Goal: Transaction & Acquisition: Purchase product/service

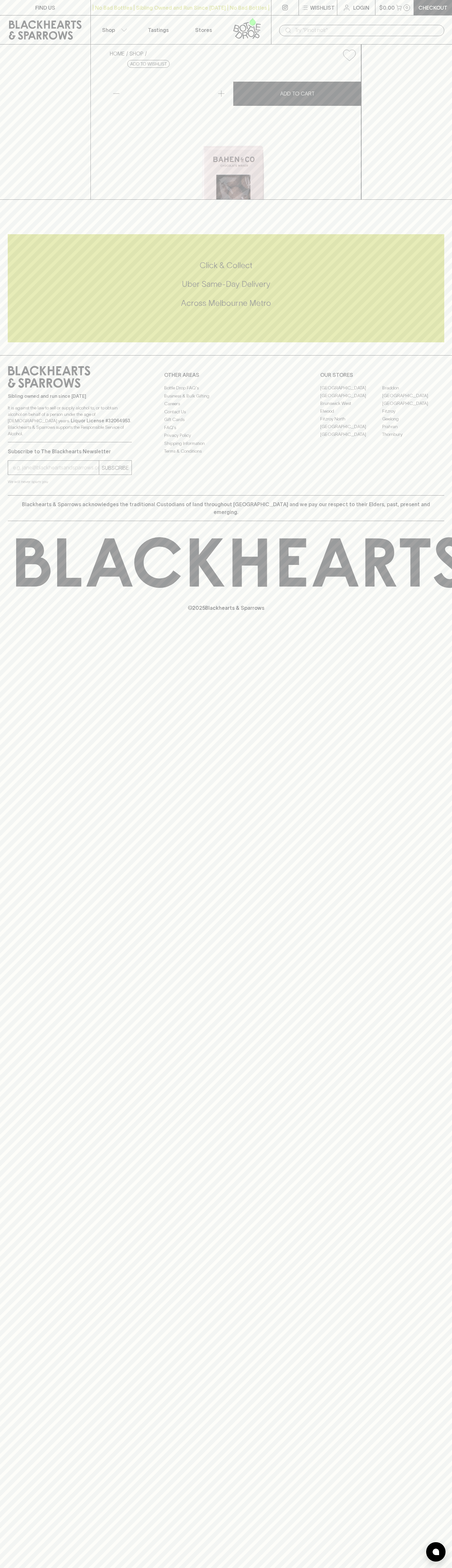
click at [352, 9] on link "Login" at bounding box center [355, 7] width 37 height 16
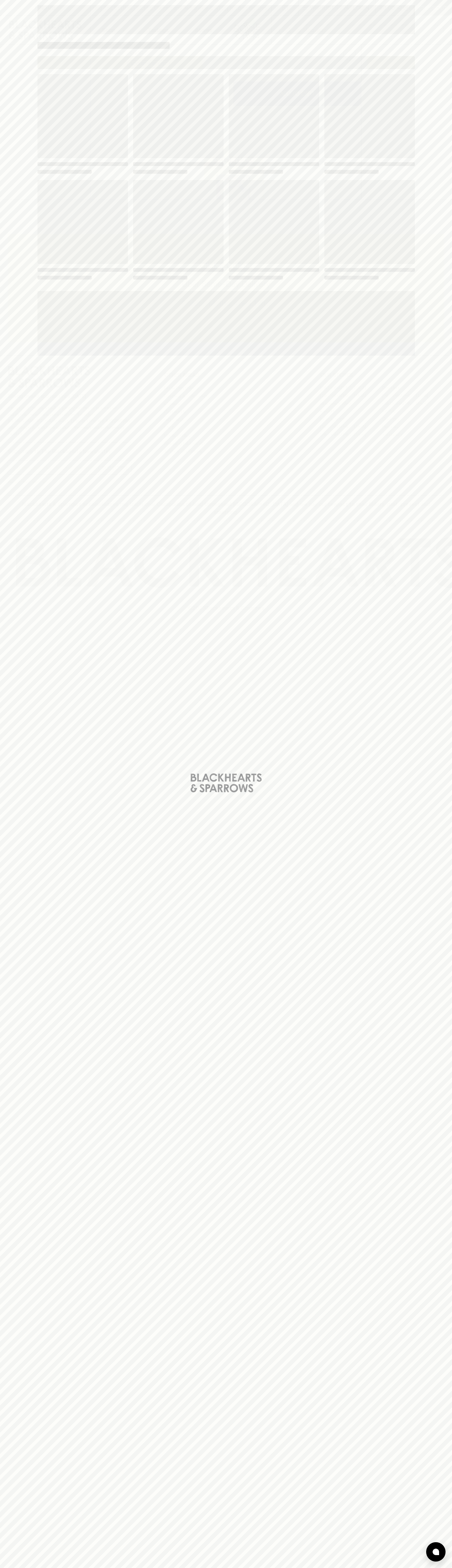
click at [444, 993] on div "Loading" at bounding box center [226, 784] width 452 height 1568
click at [404, 1568] on html "FIND US | No Bad Bottles | Sibling Owned and Run Since [DATE] | No Bad Bottles …" at bounding box center [226, 784] width 452 height 1568
click at [7, 746] on div "Loading" at bounding box center [226, 784] width 452 height 1568
